Goal: Task Accomplishment & Management: Use online tool/utility

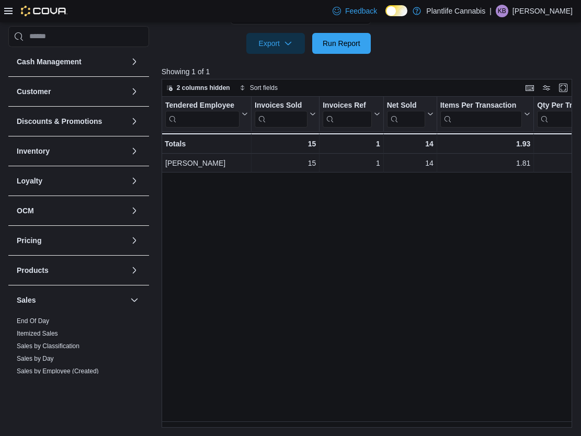
scroll to position [73, 0]
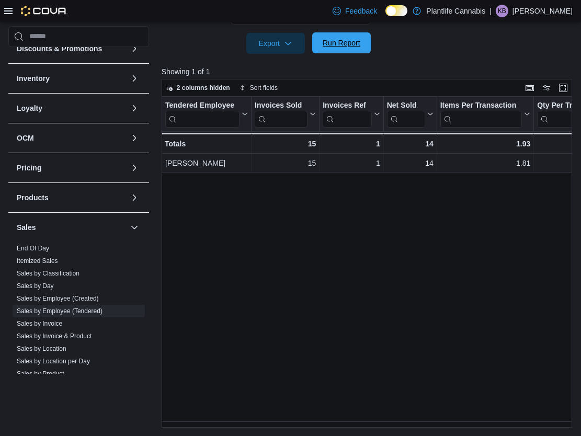
click at [339, 52] on span "Run Report" at bounding box center [341, 42] width 46 height 21
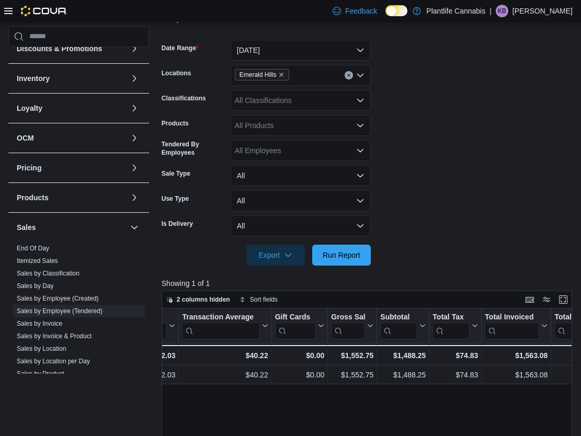
scroll to position [137, 0]
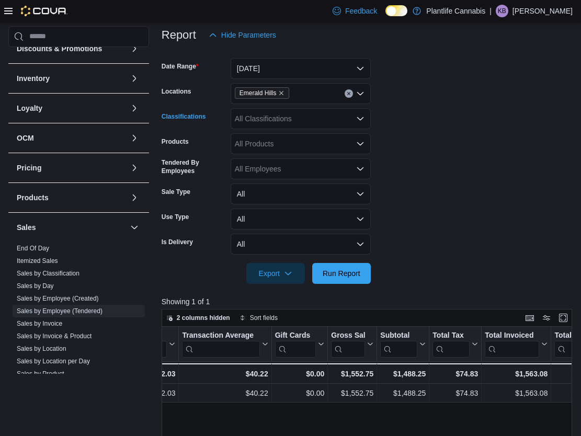
click at [283, 119] on div "All Classifications" at bounding box center [300, 118] width 140 height 21
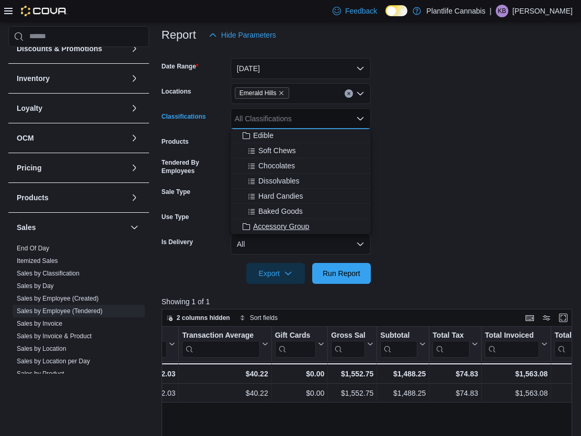
click at [287, 223] on span "Accessory Group" at bounding box center [281, 226] width 56 height 10
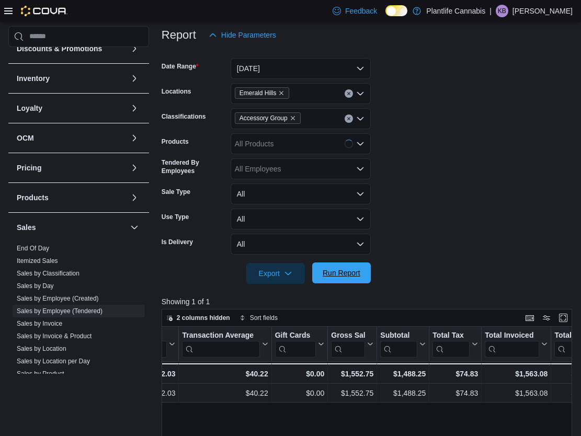
click at [360, 269] on span "Run Report" at bounding box center [341, 273] width 38 height 10
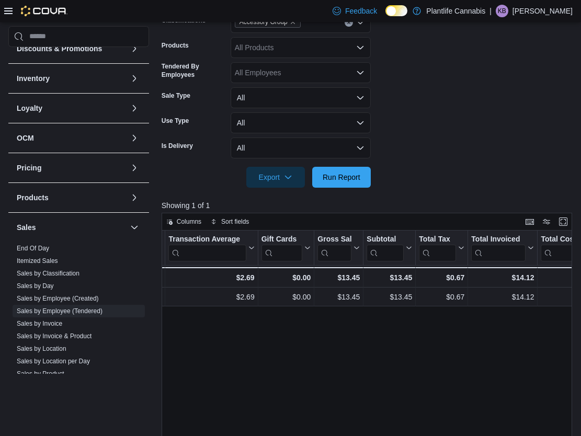
scroll to position [106, 0]
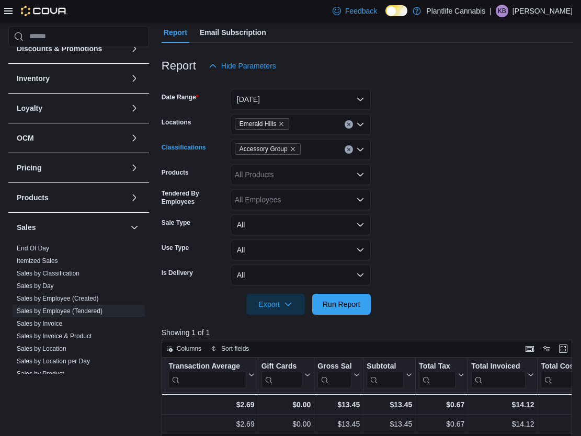
click at [348, 149] on icon "Clear input" at bounding box center [348, 149] width 4 height 4
click at [345, 308] on span "Run Report" at bounding box center [341, 303] width 38 height 10
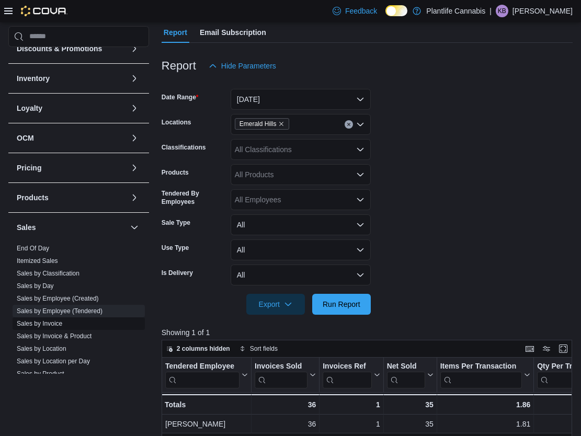
click at [30, 328] on span "Sales by Invoice" at bounding box center [79, 323] width 132 height 13
click at [31, 323] on link "Sales by Invoice" at bounding box center [39, 323] width 45 height 7
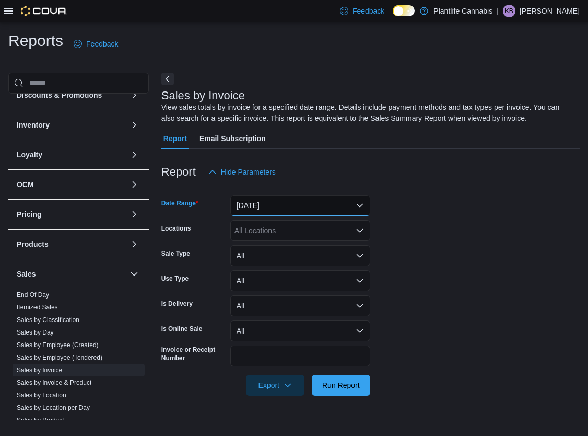
click at [252, 211] on button "[DATE]" at bounding box center [300, 205] width 140 height 21
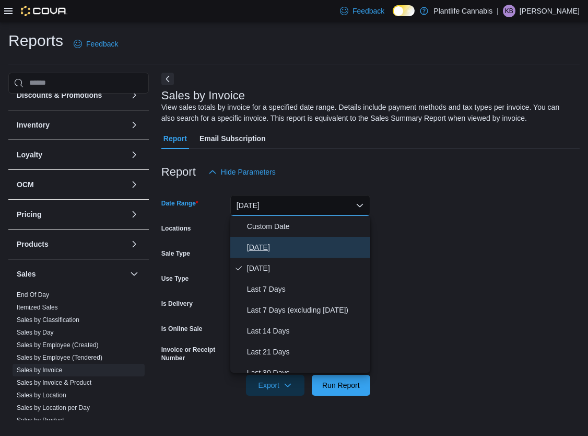
click at [255, 239] on button "[DATE]" at bounding box center [300, 247] width 140 height 21
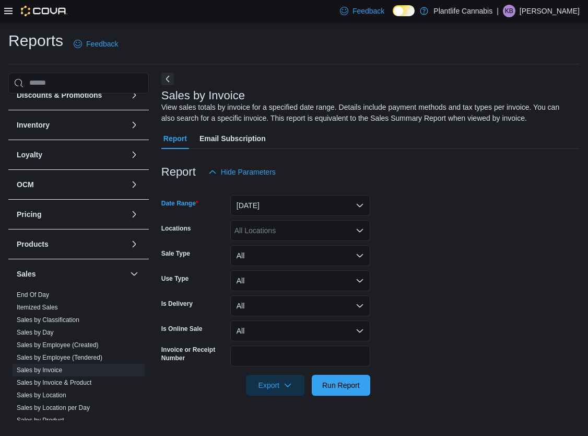
click at [257, 232] on div "All Locations" at bounding box center [300, 230] width 140 height 21
type input "**"
click at [272, 247] on span "Emerald Hills" at bounding box center [279, 248] width 43 height 10
click at [339, 379] on span "Run Report" at bounding box center [341, 384] width 46 height 21
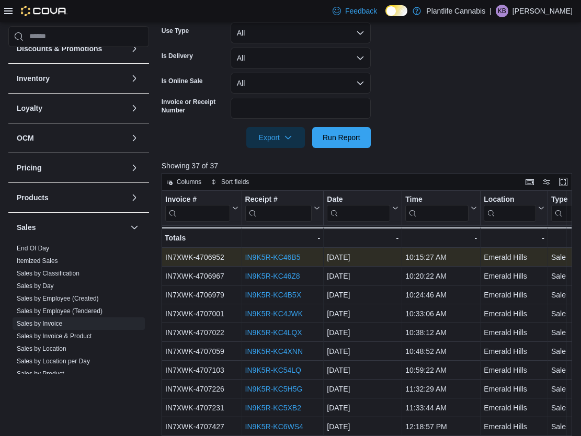
scroll to position [342, 0]
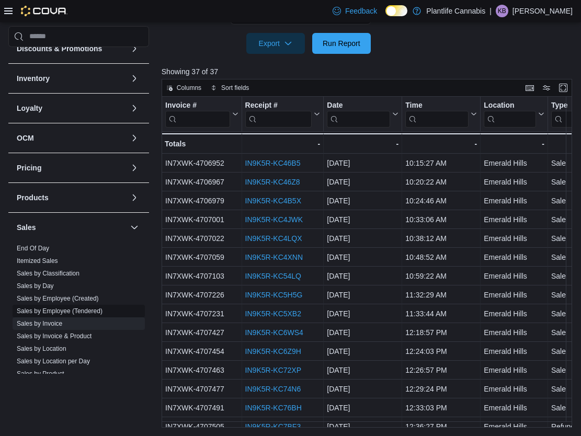
click at [102, 310] on link "Sales by Employee (Tendered)" at bounding box center [60, 310] width 86 height 7
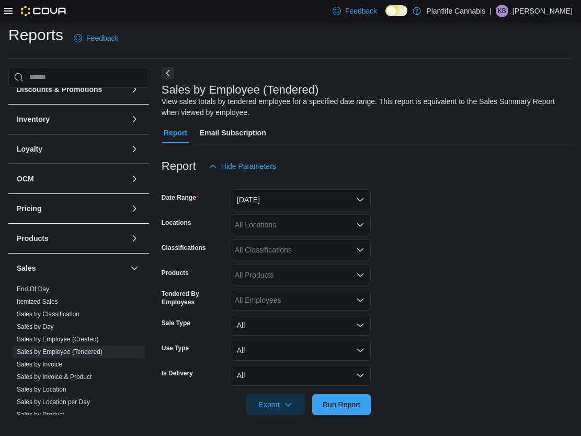
scroll to position [6, 0]
drag, startPoint x: 269, startPoint y: 195, endPoint x: 265, endPoint y: 209, distance: 14.1
click at [269, 195] on button "[DATE]" at bounding box center [300, 199] width 140 height 21
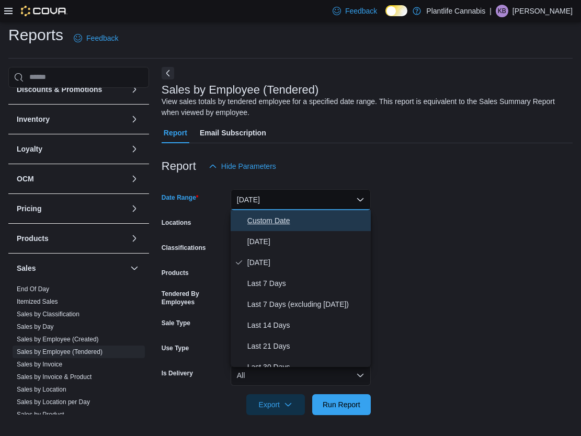
click at [270, 227] on button "Custom Date" at bounding box center [300, 220] width 140 height 21
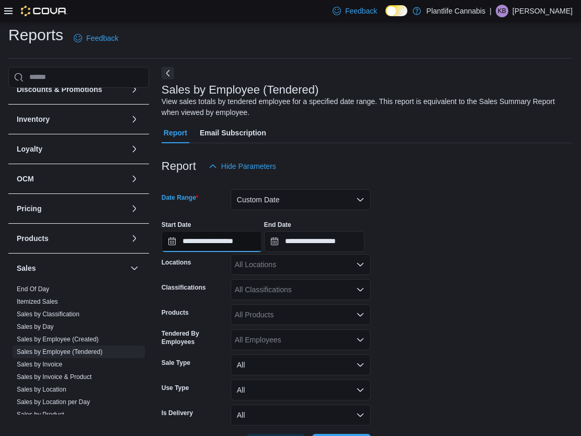
click at [245, 249] on input "**********" at bounding box center [211, 241] width 100 height 21
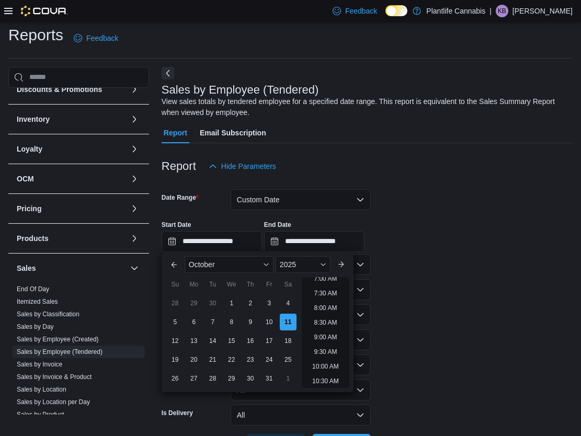
scroll to position [222, 0]
click at [337, 355] on li "10:00 AM" at bounding box center [325, 356] width 35 height 13
type input "**********"
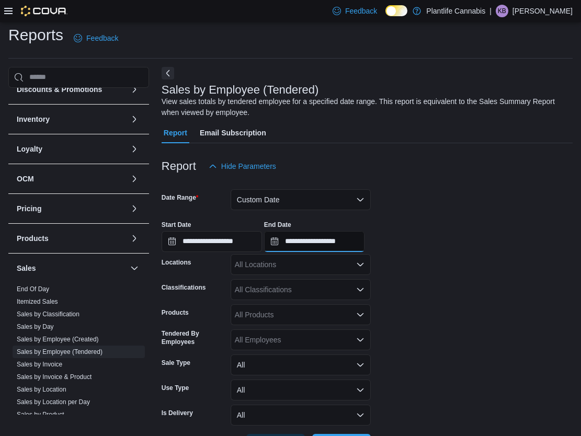
click at [342, 239] on input "**********" at bounding box center [314, 241] width 100 height 21
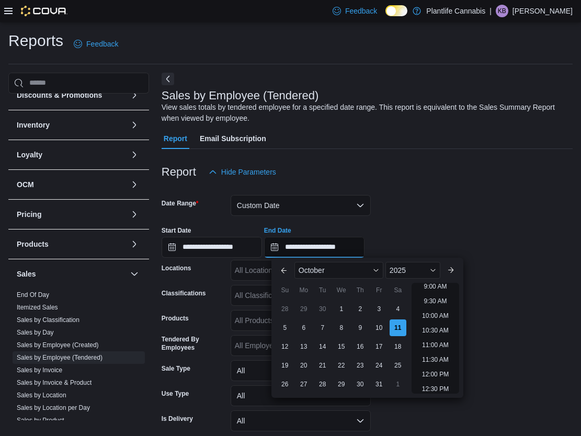
scroll to position [280, 0]
click at [444, 365] on li "12:00 PM" at bounding box center [435, 362] width 35 height 13
type input "**********"
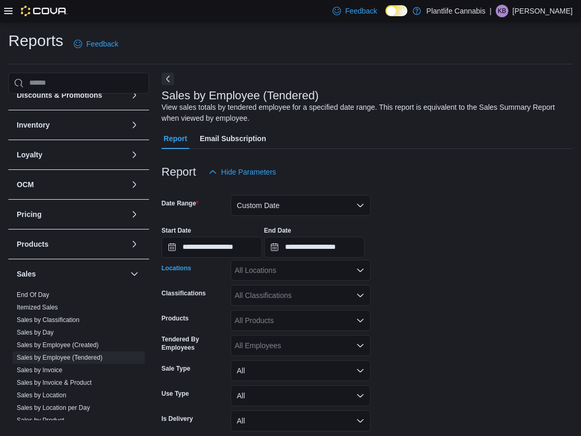
click at [313, 270] on div "All Locations" at bounding box center [300, 270] width 140 height 21
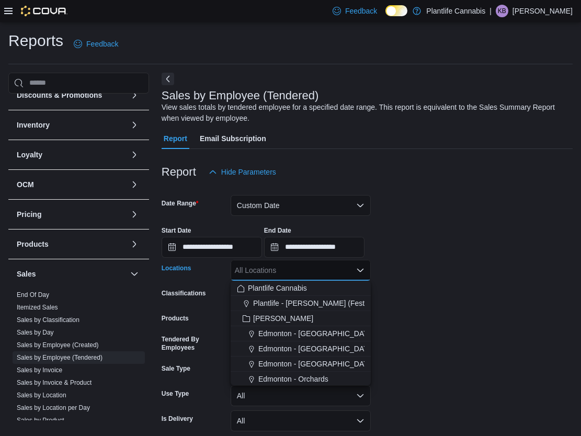
type input "*"
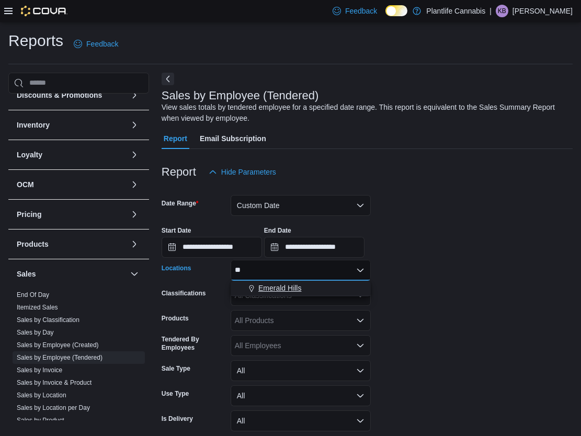
type input "**"
click at [298, 286] on span "Emerald Hills" at bounding box center [279, 288] width 43 height 10
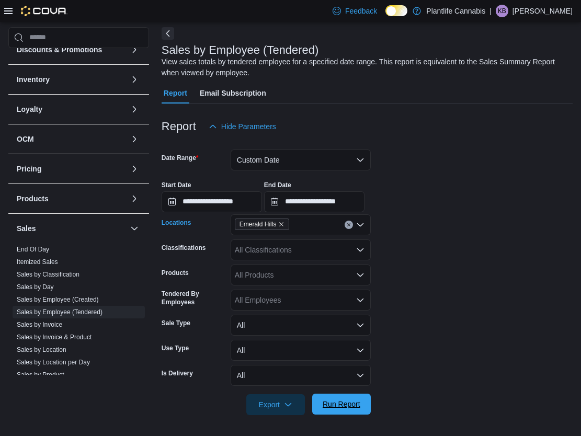
click at [352, 406] on span "Run Report" at bounding box center [341, 404] width 38 height 10
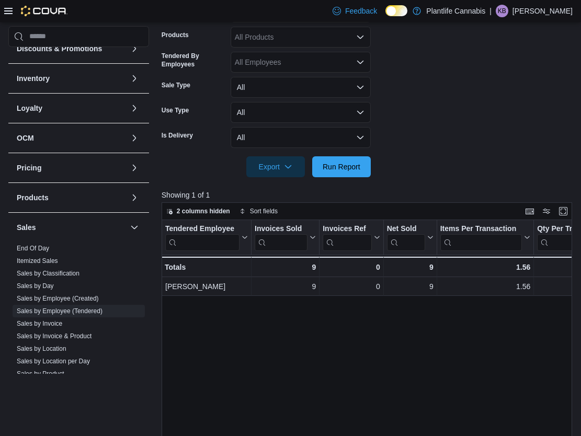
scroll to position [70, 0]
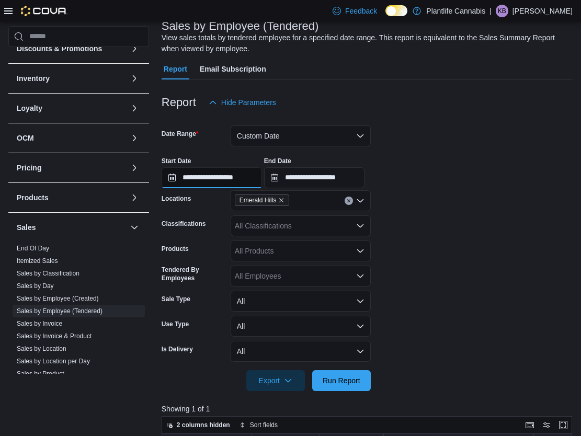
click at [242, 179] on input "**********" at bounding box center [211, 177] width 100 height 21
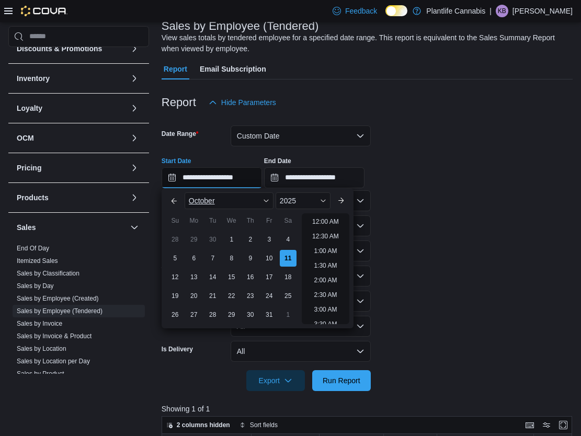
scroll to position [325, 0]
click at [318, 246] on li "12:00 PM" at bounding box center [325, 247] width 35 height 13
type input "**********"
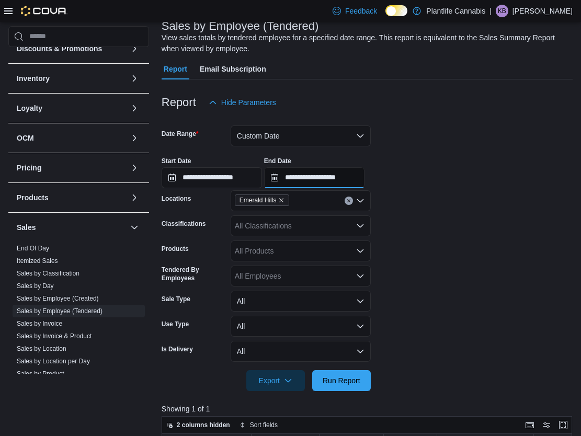
click at [358, 178] on input "**********" at bounding box center [314, 177] width 100 height 21
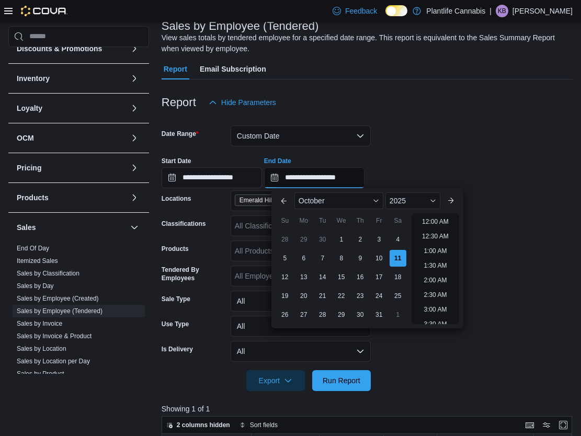
scroll to position [384, 0]
click at [444, 251] on li "2:00 PM" at bounding box center [435, 247] width 32 height 13
type input "**********"
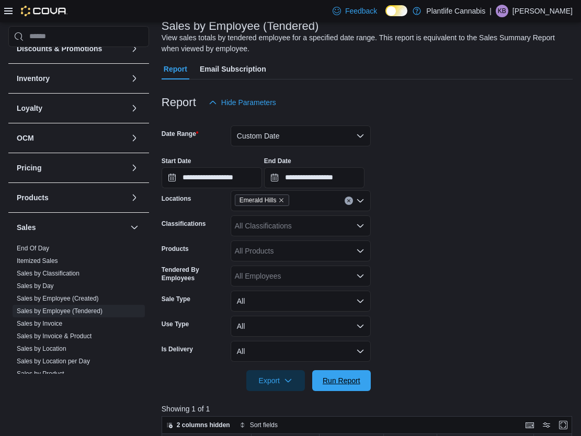
click at [354, 381] on span "Run Report" at bounding box center [341, 380] width 38 height 10
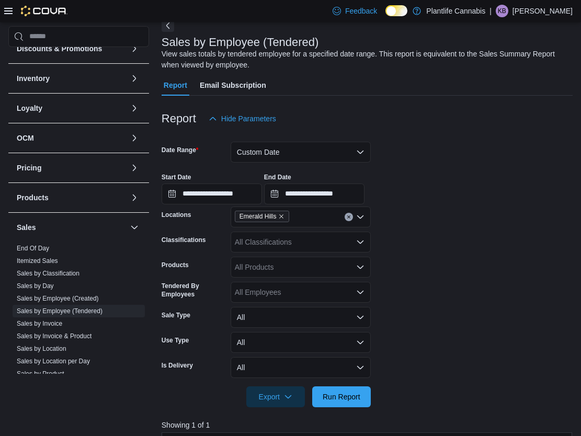
scroll to position [49, 0]
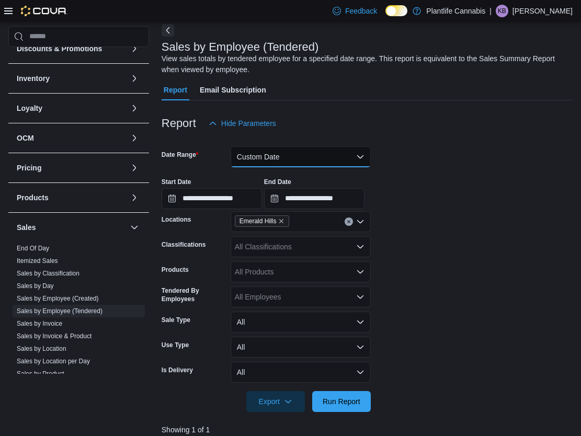
click at [279, 156] on button "Custom Date" at bounding box center [300, 156] width 140 height 21
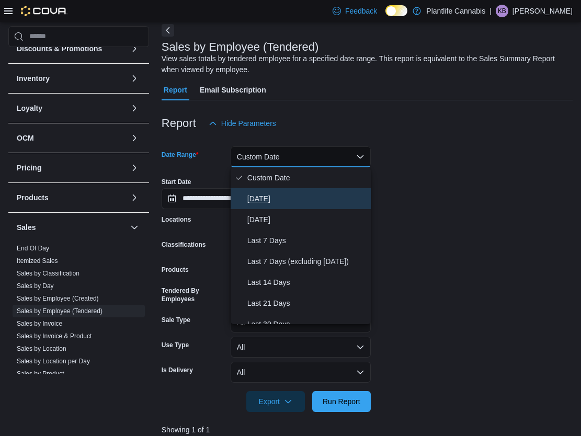
click at [299, 194] on span "[DATE]" at bounding box center [306, 198] width 119 height 13
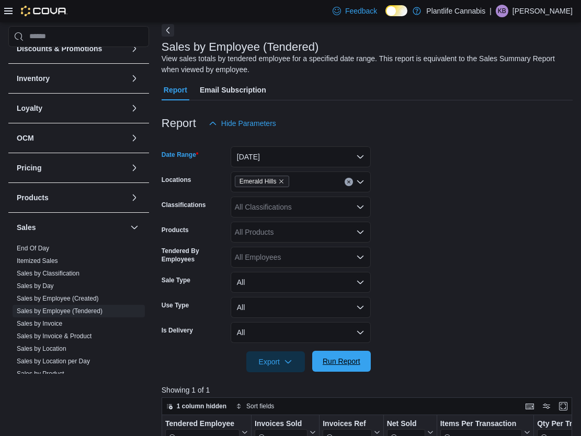
click at [342, 358] on span "Run Report" at bounding box center [341, 361] width 38 height 10
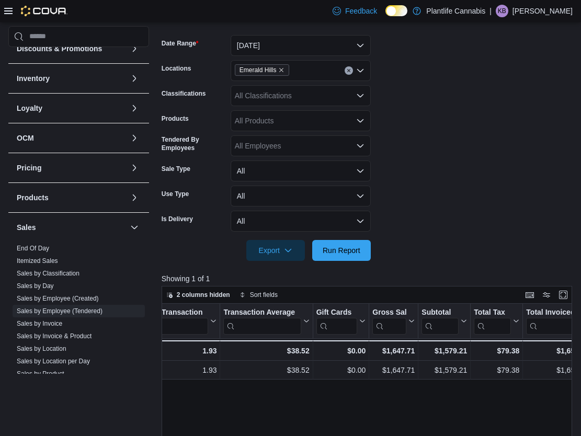
scroll to position [158, 0]
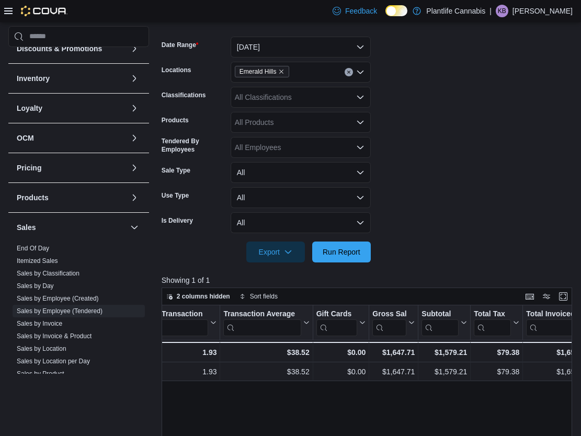
drag, startPoint x: 276, startPoint y: 98, endPoint x: 275, endPoint y: 106, distance: 7.9
click at [275, 99] on div "All Classifications" at bounding box center [300, 97] width 140 height 21
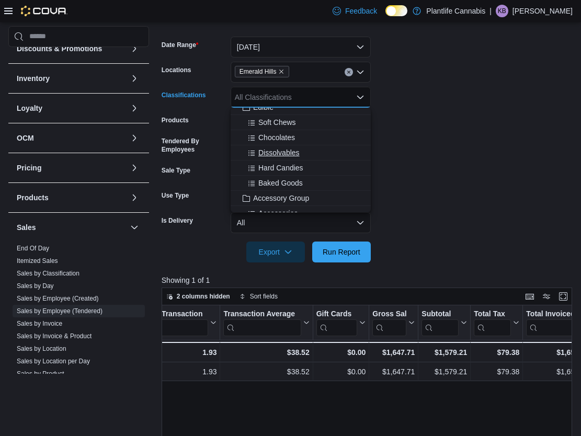
scroll to position [71, 0]
click at [279, 196] on span "Accessory Group" at bounding box center [281, 196] width 56 height 10
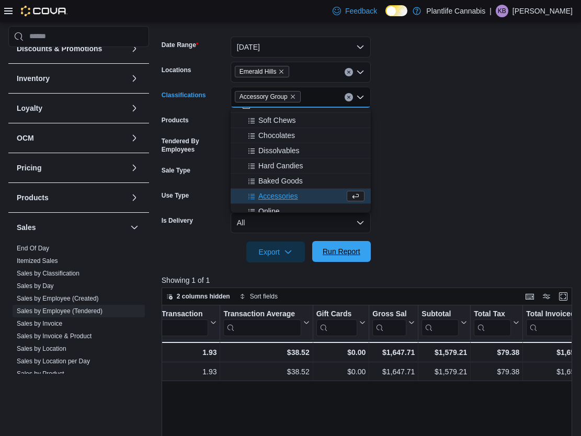
click at [336, 258] on span "Run Report" at bounding box center [341, 251] width 46 height 21
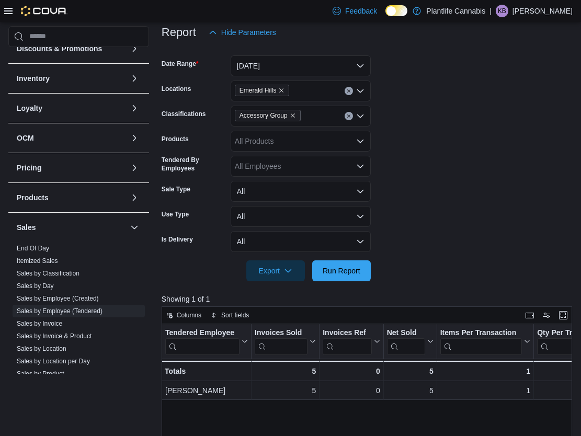
scroll to position [28, 0]
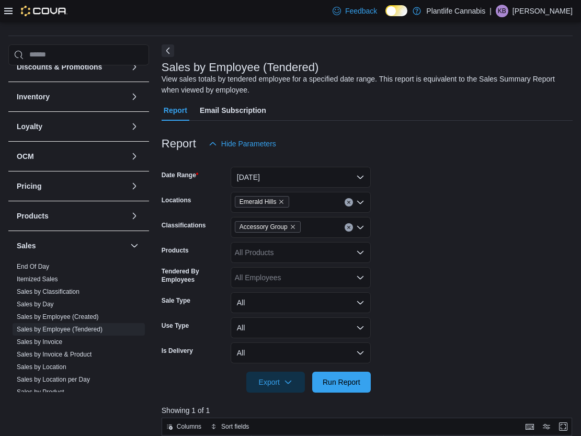
click at [350, 227] on icon "Clear input" at bounding box center [348, 227] width 4 height 4
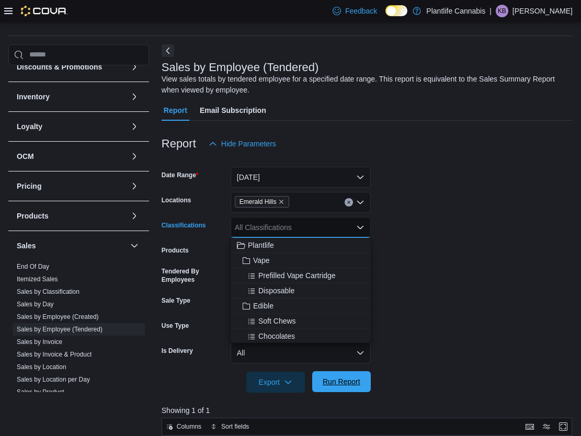
click at [333, 377] on span "Run Report" at bounding box center [341, 381] width 38 height 10
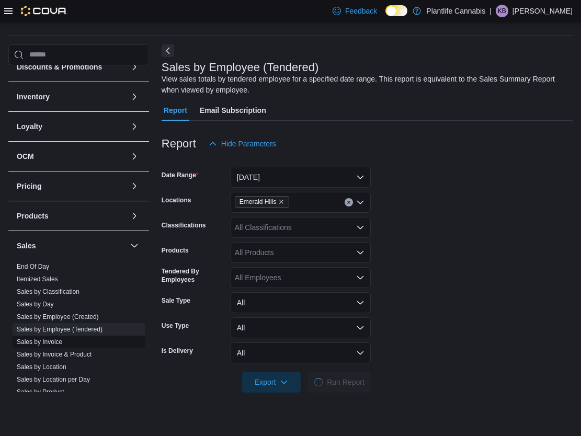
click at [56, 341] on link "Sales by Invoice" at bounding box center [39, 341] width 45 height 7
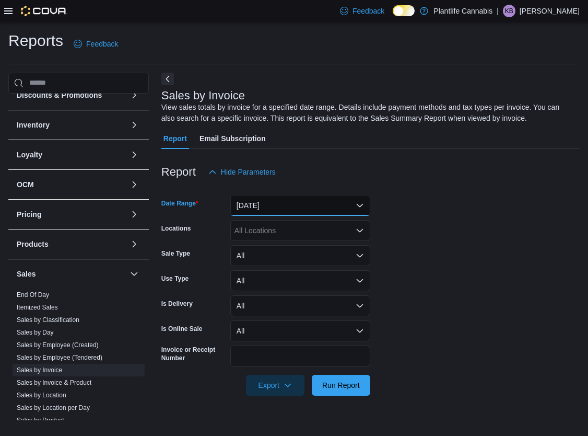
click at [286, 203] on button "[DATE]" at bounding box center [300, 205] width 140 height 21
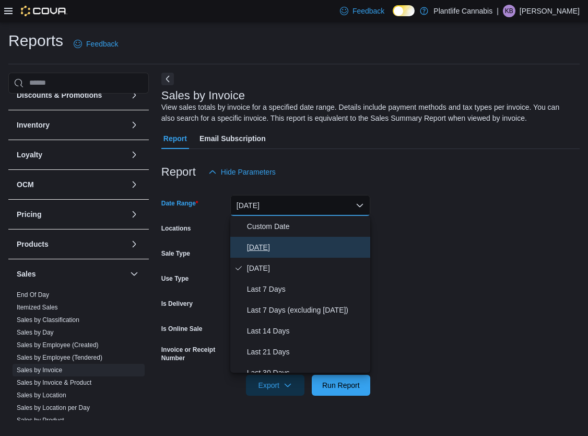
click at [274, 239] on button "[DATE]" at bounding box center [300, 247] width 140 height 21
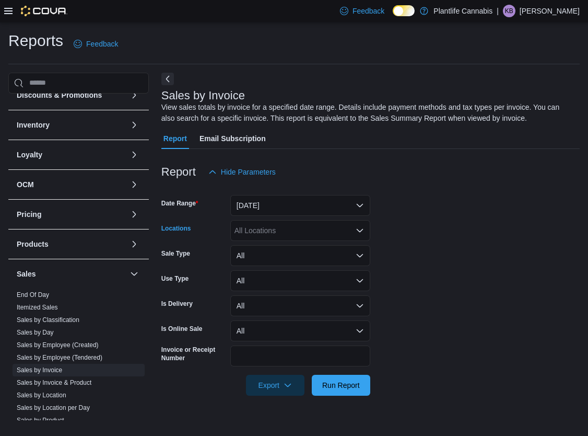
click at [272, 229] on div "All Locations" at bounding box center [300, 230] width 140 height 21
type input "**"
click at [273, 249] on span "Emerald Hills" at bounding box center [279, 248] width 43 height 10
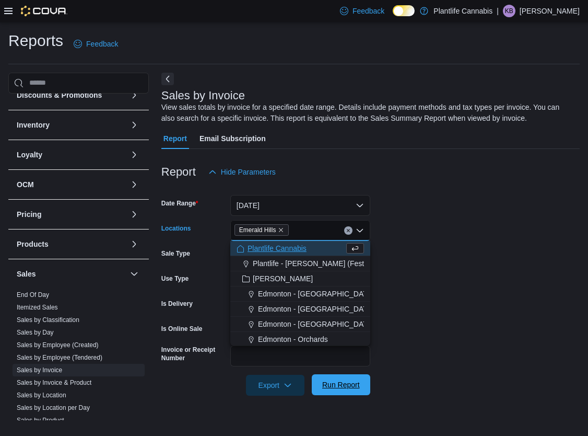
click at [325, 385] on span "Run Report" at bounding box center [341, 384] width 38 height 10
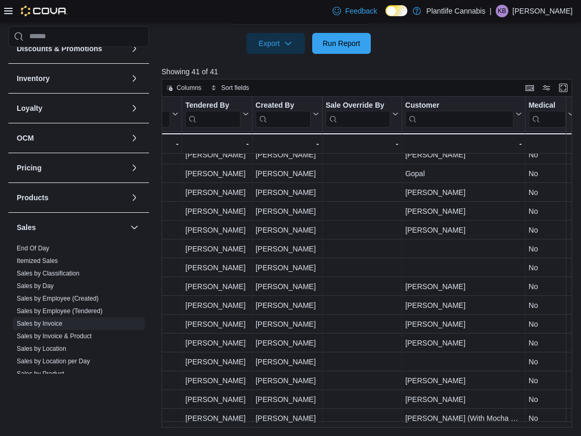
scroll to position [503, 1398]
click at [53, 307] on link "Sales by Employee (Tendered)" at bounding box center [60, 310] width 86 height 7
click at [54, 280] on span "Sales by Classification" at bounding box center [79, 273] width 132 height 13
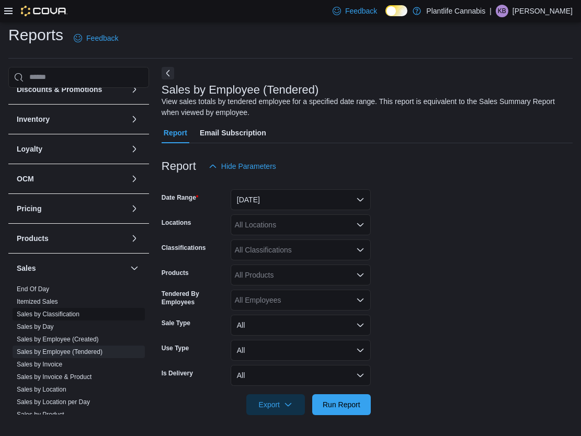
scroll to position [6, 0]
click at [317, 200] on button "[DATE]" at bounding box center [300, 199] width 140 height 21
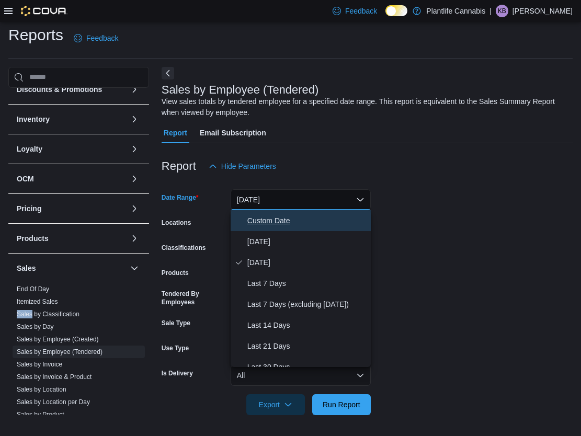
click at [308, 228] on button "Custom Date" at bounding box center [300, 220] width 140 height 21
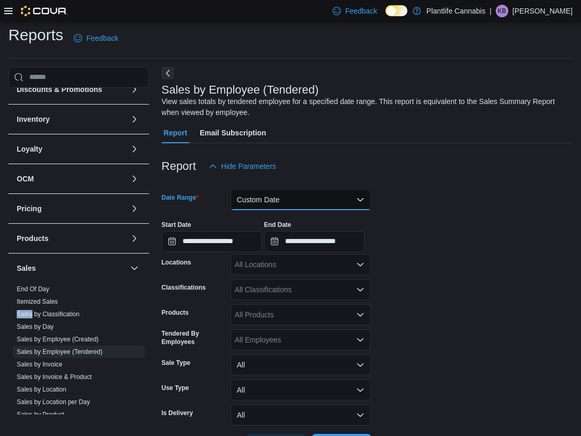
click at [306, 195] on button "Custom Date" at bounding box center [300, 199] width 140 height 21
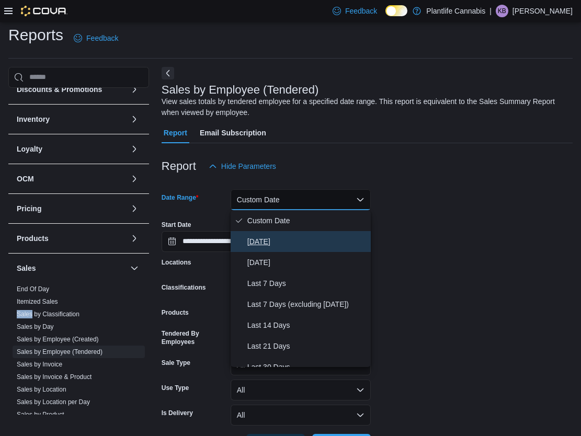
click at [300, 240] on span "[DATE]" at bounding box center [306, 241] width 119 height 13
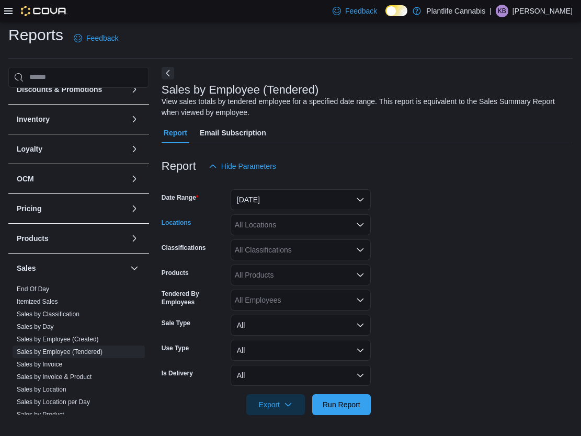
click at [335, 222] on div "All Locations" at bounding box center [300, 224] width 140 height 21
type input "**"
click at [314, 245] on div "Emerald Hills" at bounding box center [301, 242] width 128 height 10
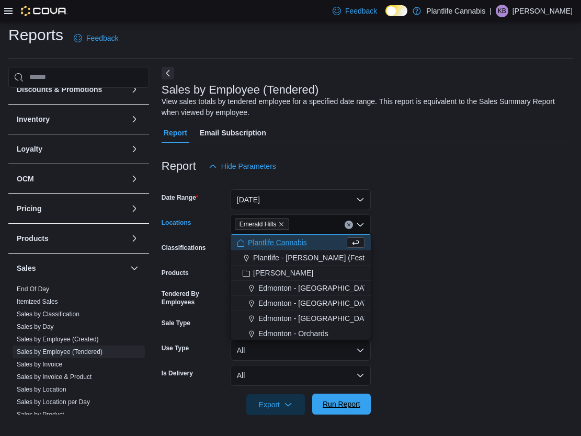
drag, startPoint x: 329, startPoint y: 399, endPoint x: 339, endPoint y: 395, distance: 11.3
click at [329, 400] on span "Run Report" at bounding box center [341, 404] width 38 height 10
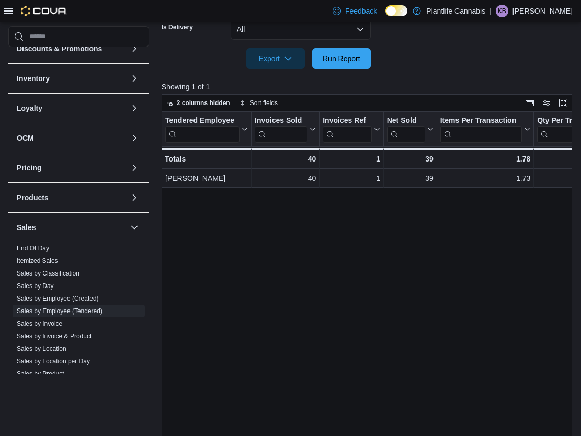
scroll to position [360, 0]
